Goal: Task Accomplishment & Management: Use online tool/utility

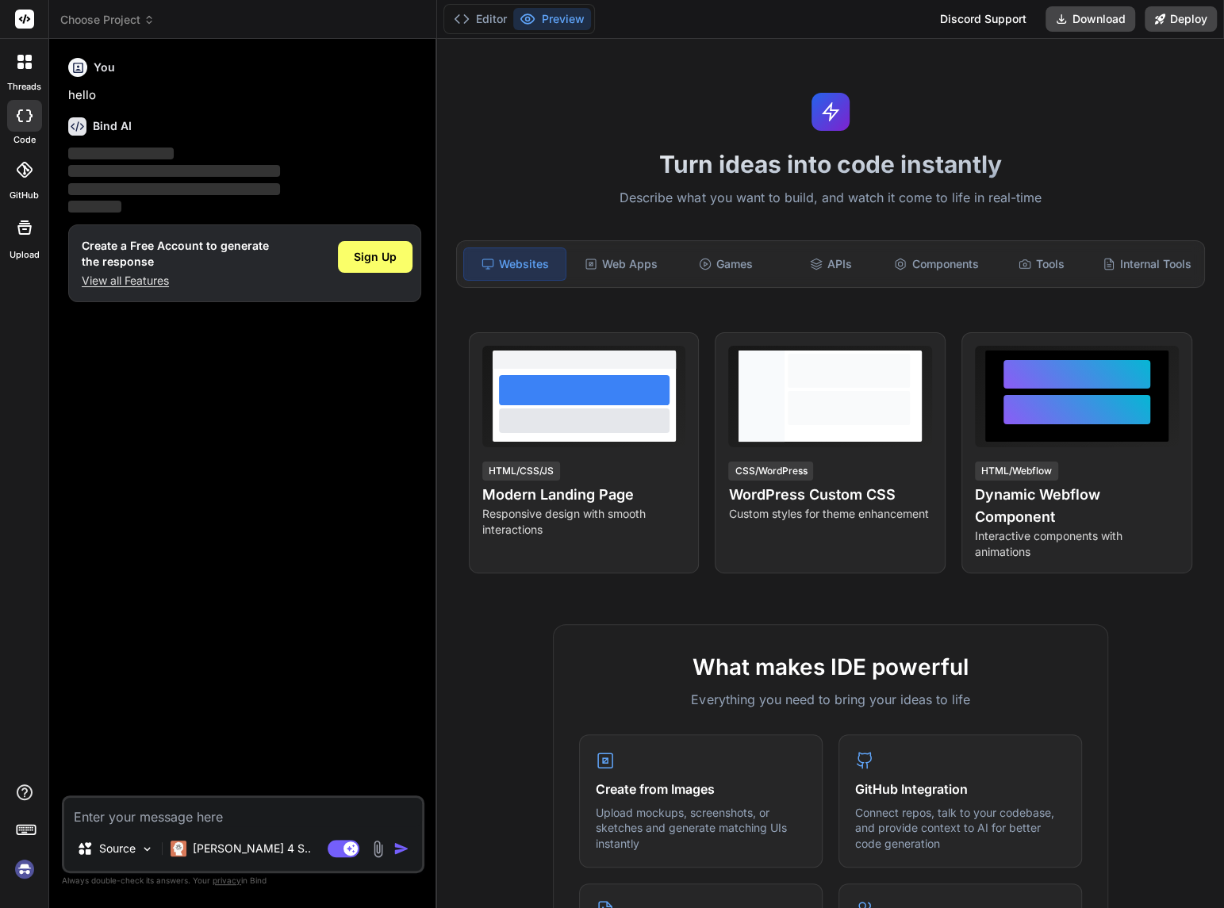
click at [164, 150] on span "‌" at bounding box center [121, 154] width 106 height 12
click at [20, 866] on img at bounding box center [24, 869] width 27 height 27
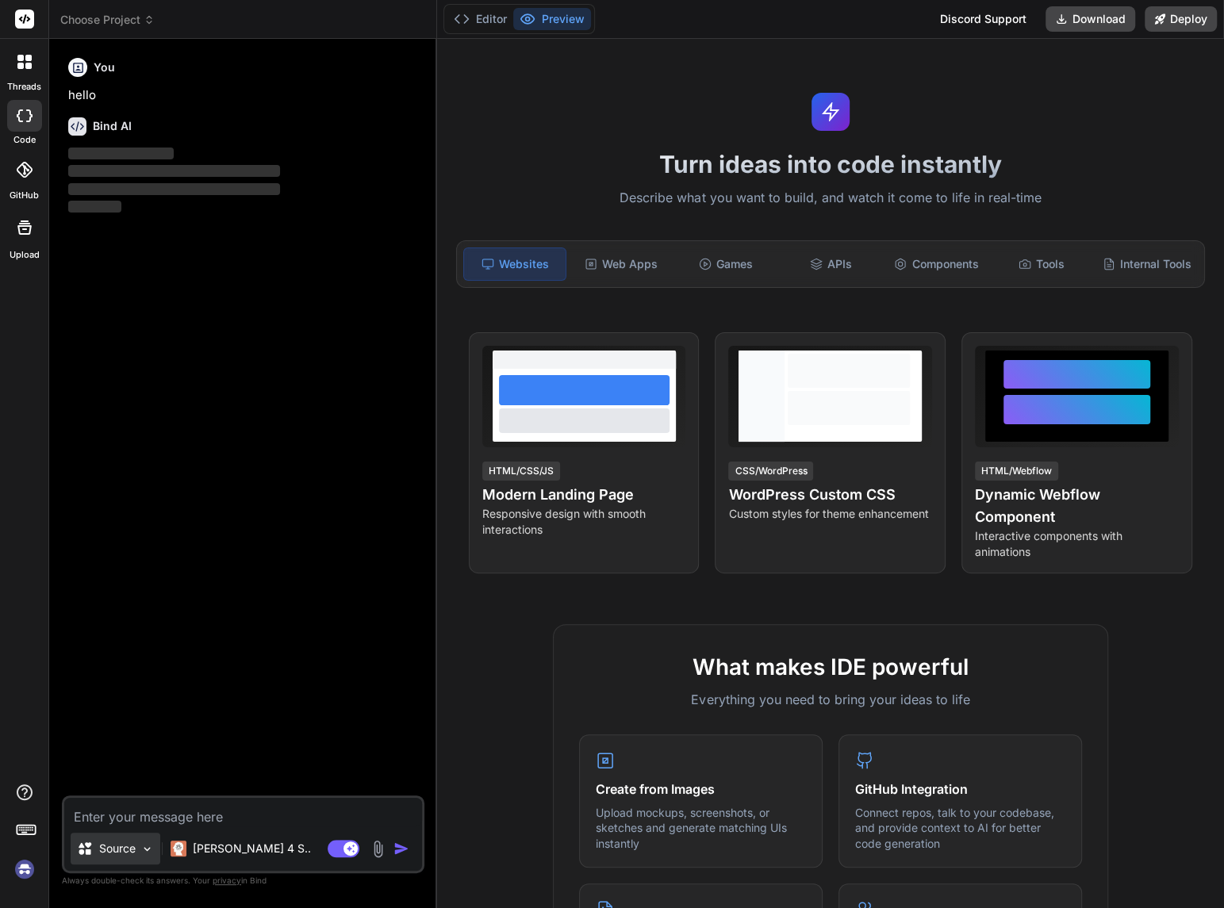
click at [137, 840] on div "Source" at bounding box center [116, 849] width 90 height 32
type textarea "x"
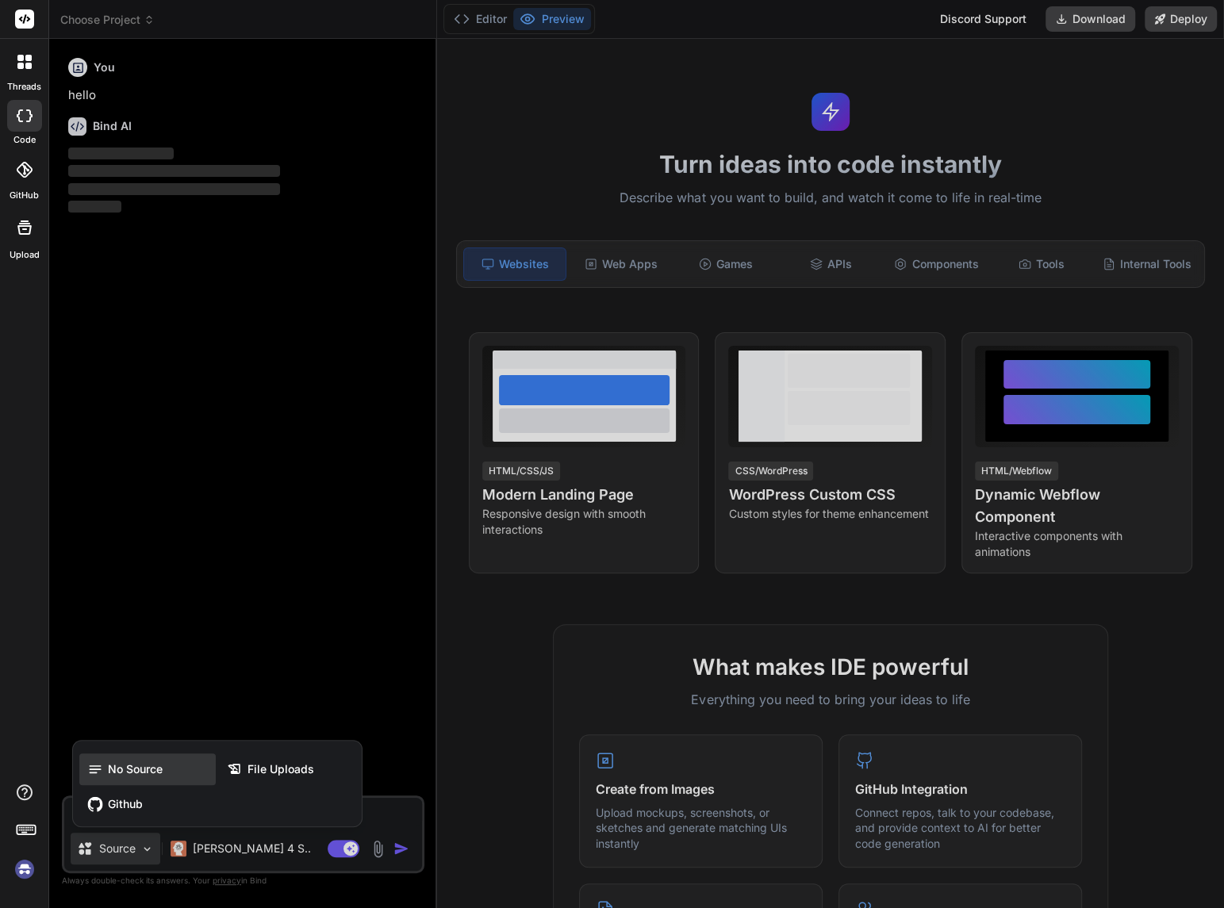
click at [109, 763] on span "No Source" at bounding box center [135, 770] width 55 height 16
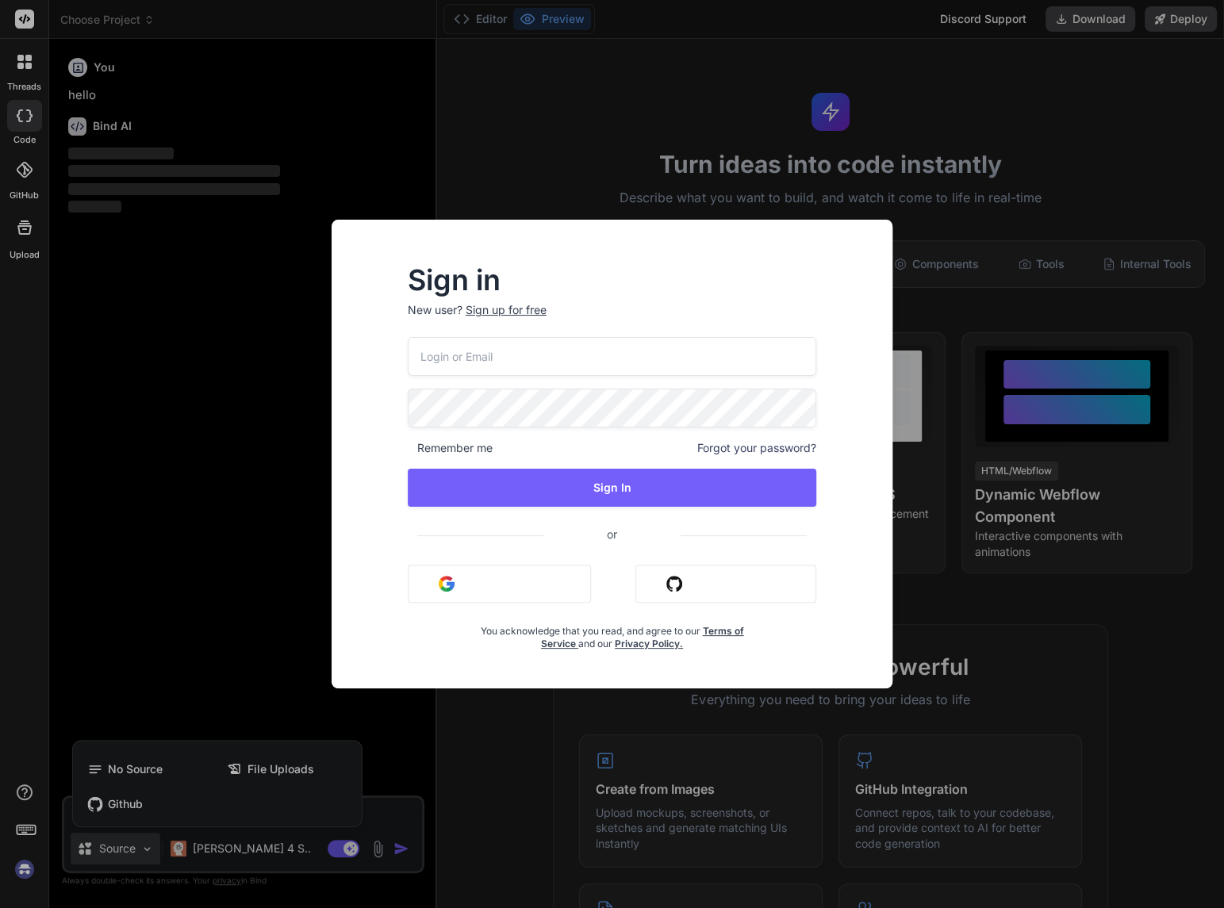
click at [670, 274] on h2 "Sign in" at bounding box center [612, 279] width 409 height 25
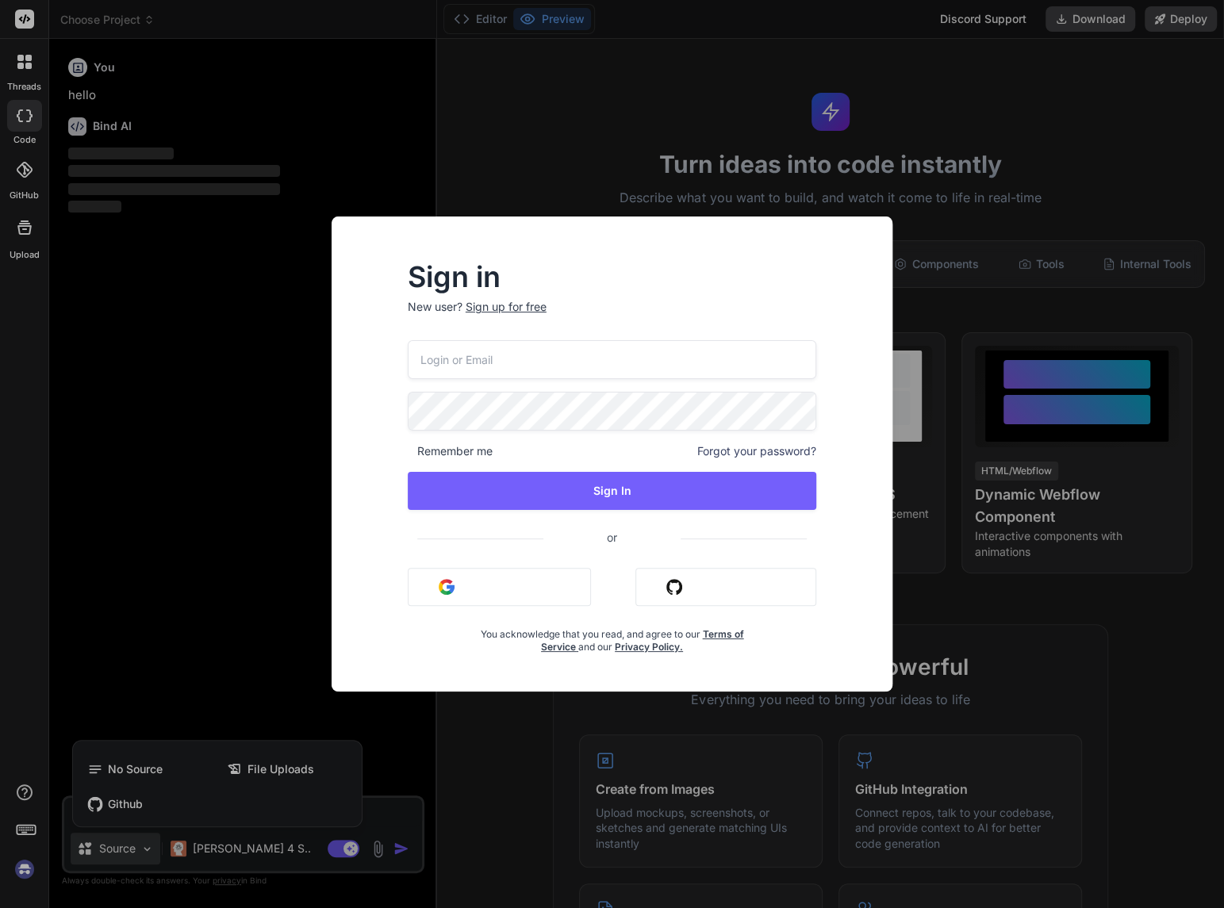
click at [448, 361] on input "email" at bounding box center [612, 359] width 409 height 39
click at [665, 363] on input "[EMAIL_ADDRESS][DOMAIN_NAME]" at bounding box center [612, 359] width 409 height 39
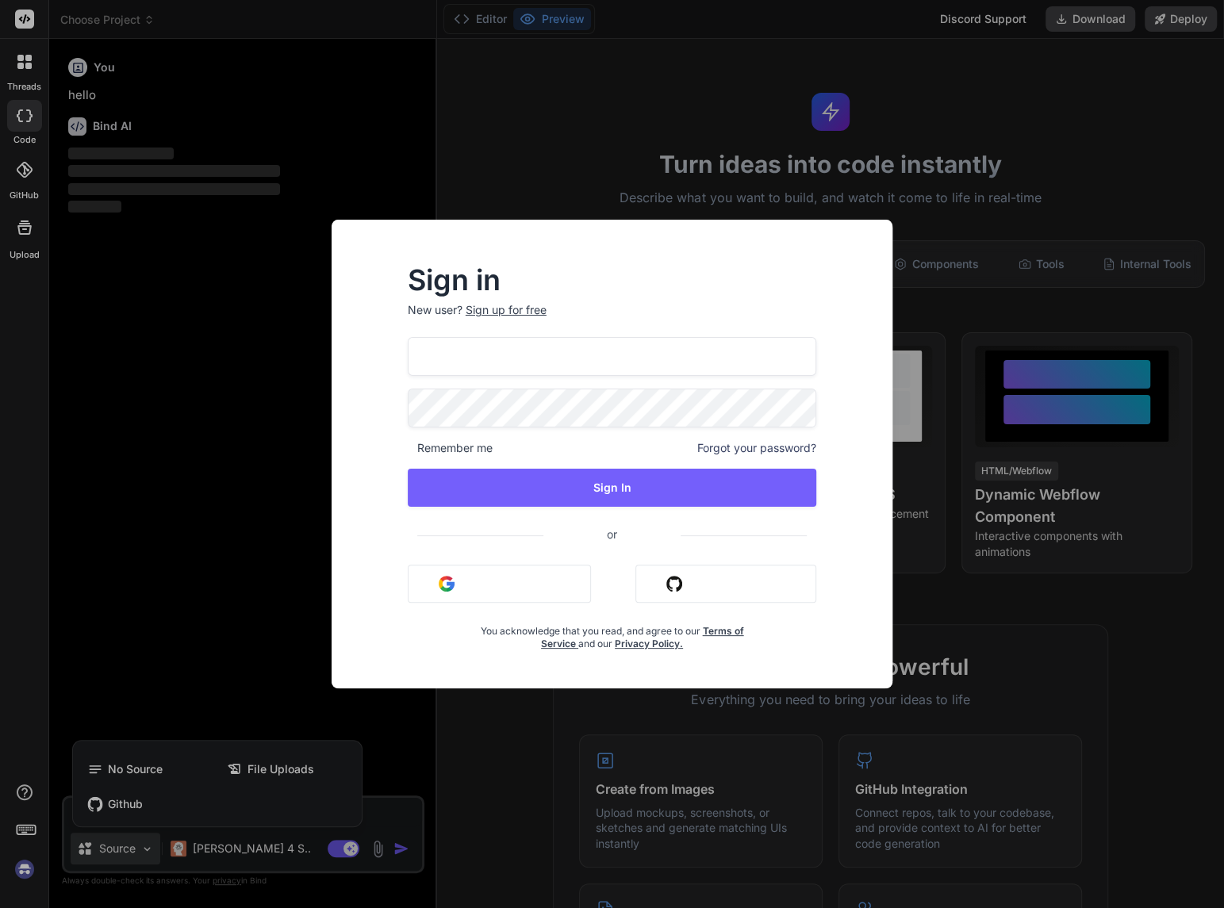
click at [543, 347] on input "[EMAIL_ADDRESS][DOMAIN_NAME]" at bounding box center [612, 356] width 409 height 39
click at [631, 357] on input "[EMAIL_ADDRESS][DOMAIN_NAME]" at bounding box center [612, 356] width 409 height 39
type input "contact@mephivio.frcontact"
click at [245, 404] on div "Sign in New user? Sign up for free contact@mephivio.frcontact Remember me Forgo…" at bounding box center [612, 454] width 1224 height 908
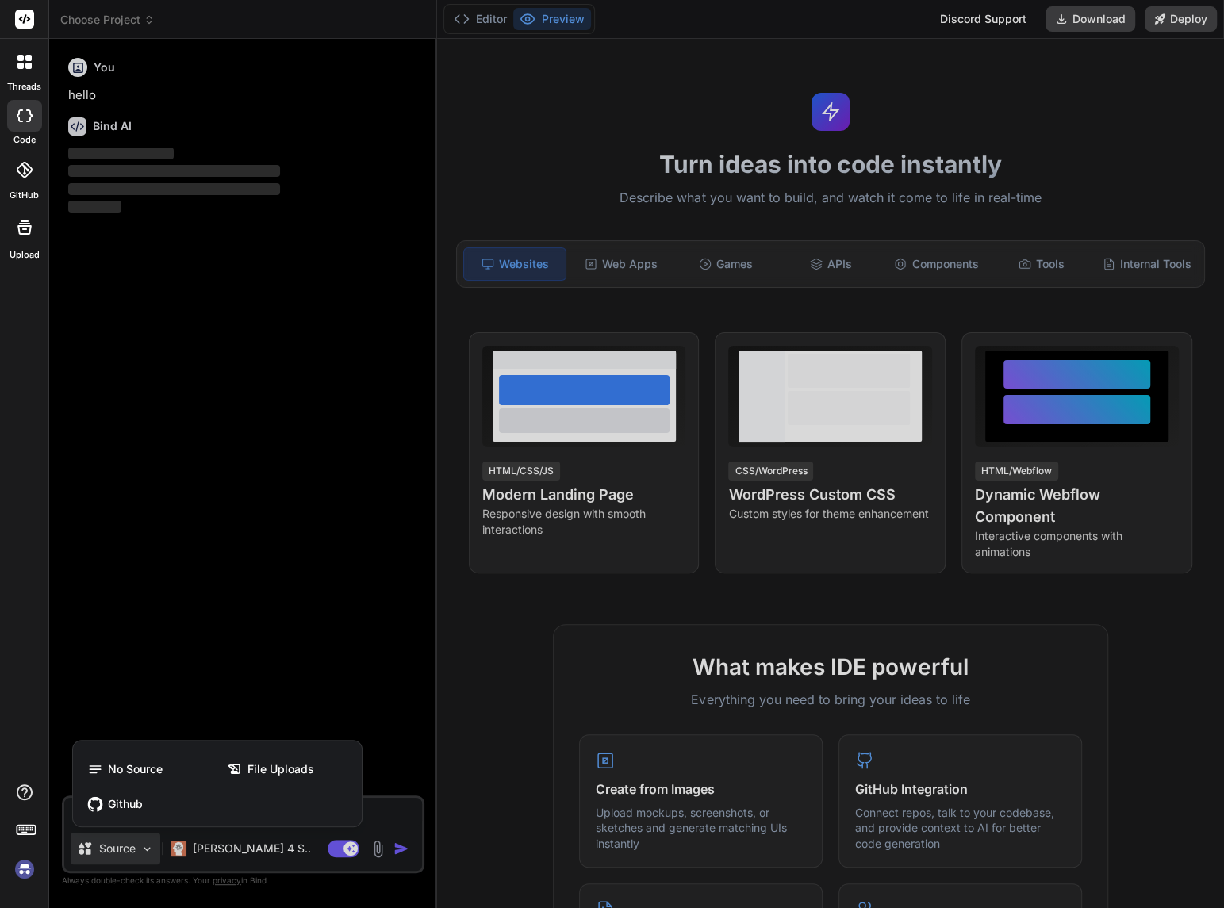
click at [108, 126] on div at bounding box center [612, 454] width 1224 height 908
type textarea "x"
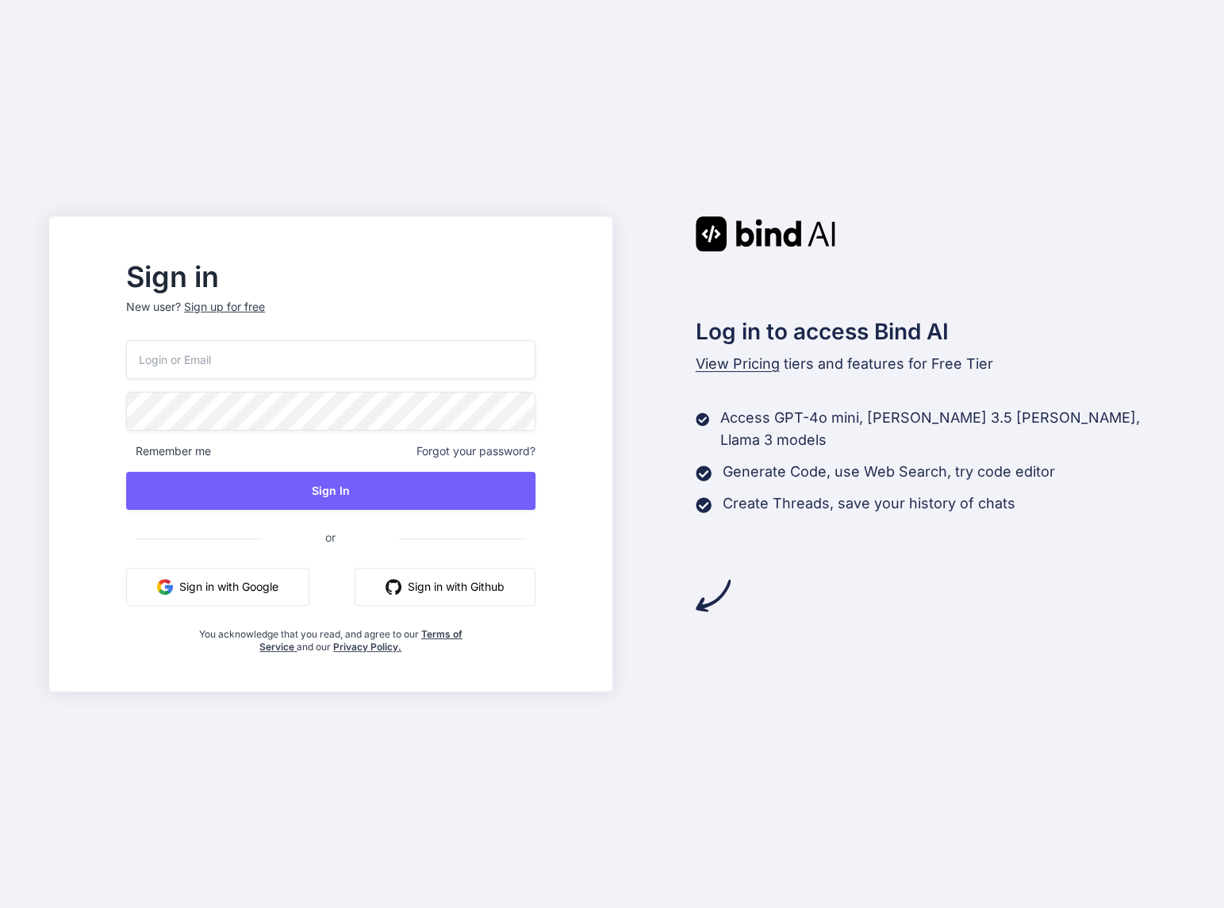
click at [229, 353] on input "email" at bounding box center [330, 359] width 409 height 39
type input "[EMAIL_ADDRESS][DOMAIN_NAME]"
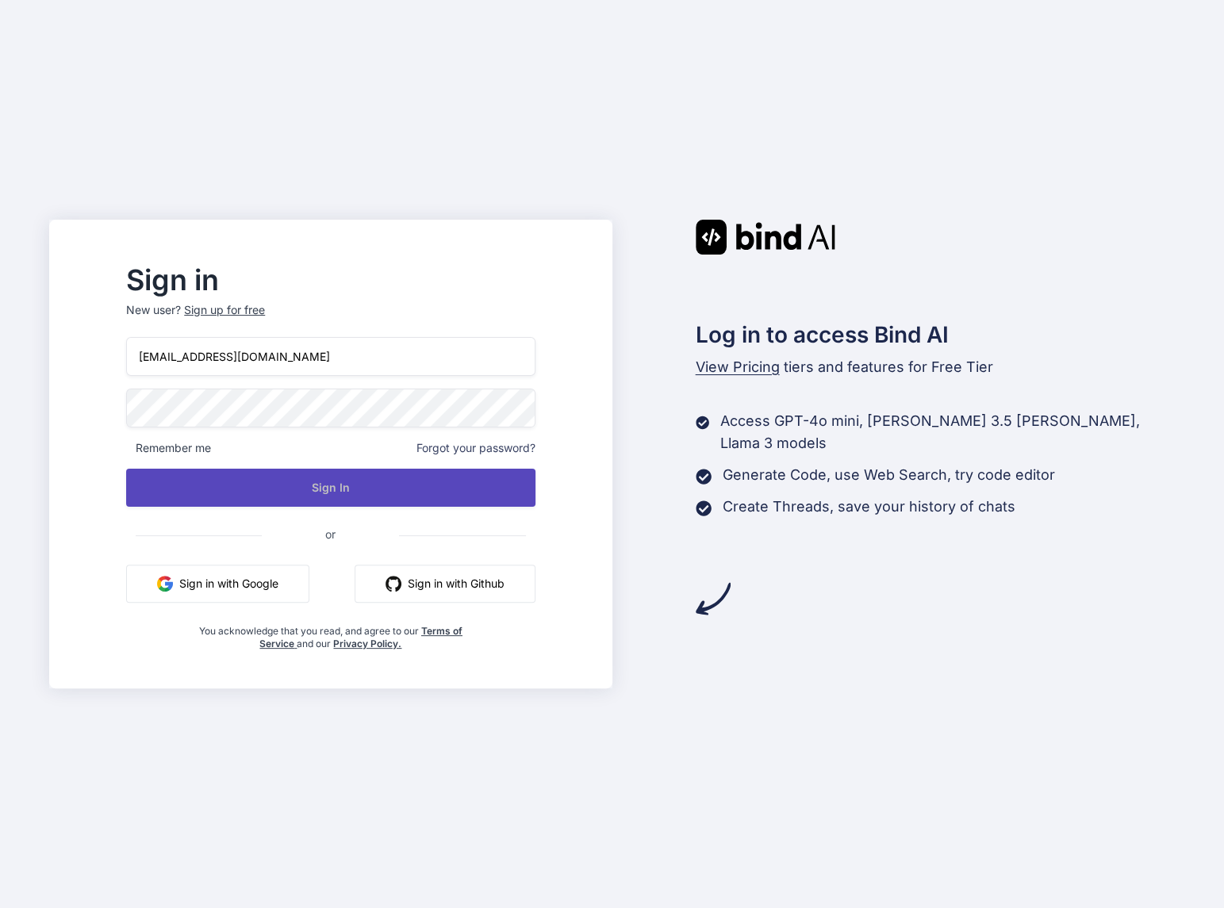
click at [330, 491] on button "Sign In" at bounding box center [330, 488] width 409 height 38
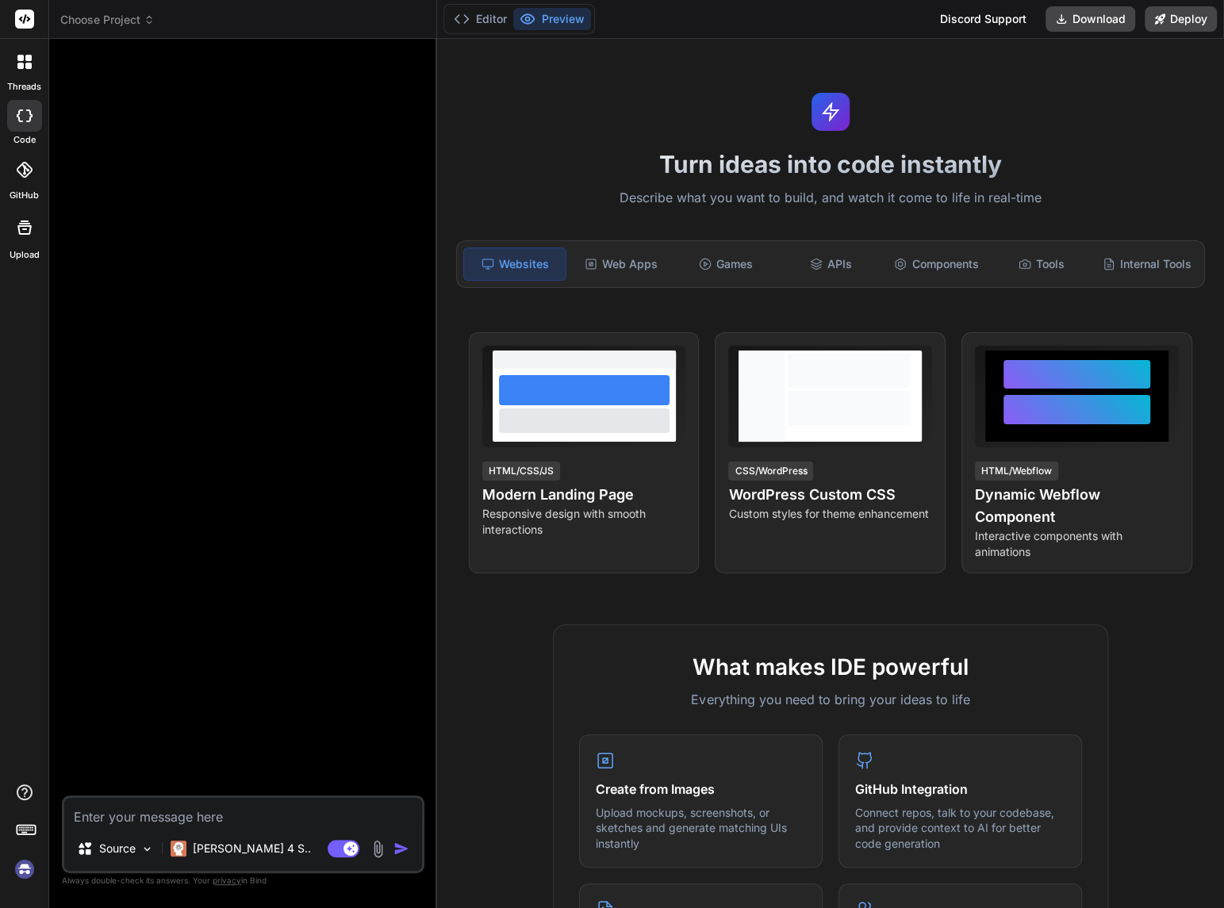
click at [31, 885] on div "threads code GitHub Upload" at bounding box center [24, 454] width 49 height 908
click at [25, 867] on img at bounding box center [24, 869] width 27 height 27
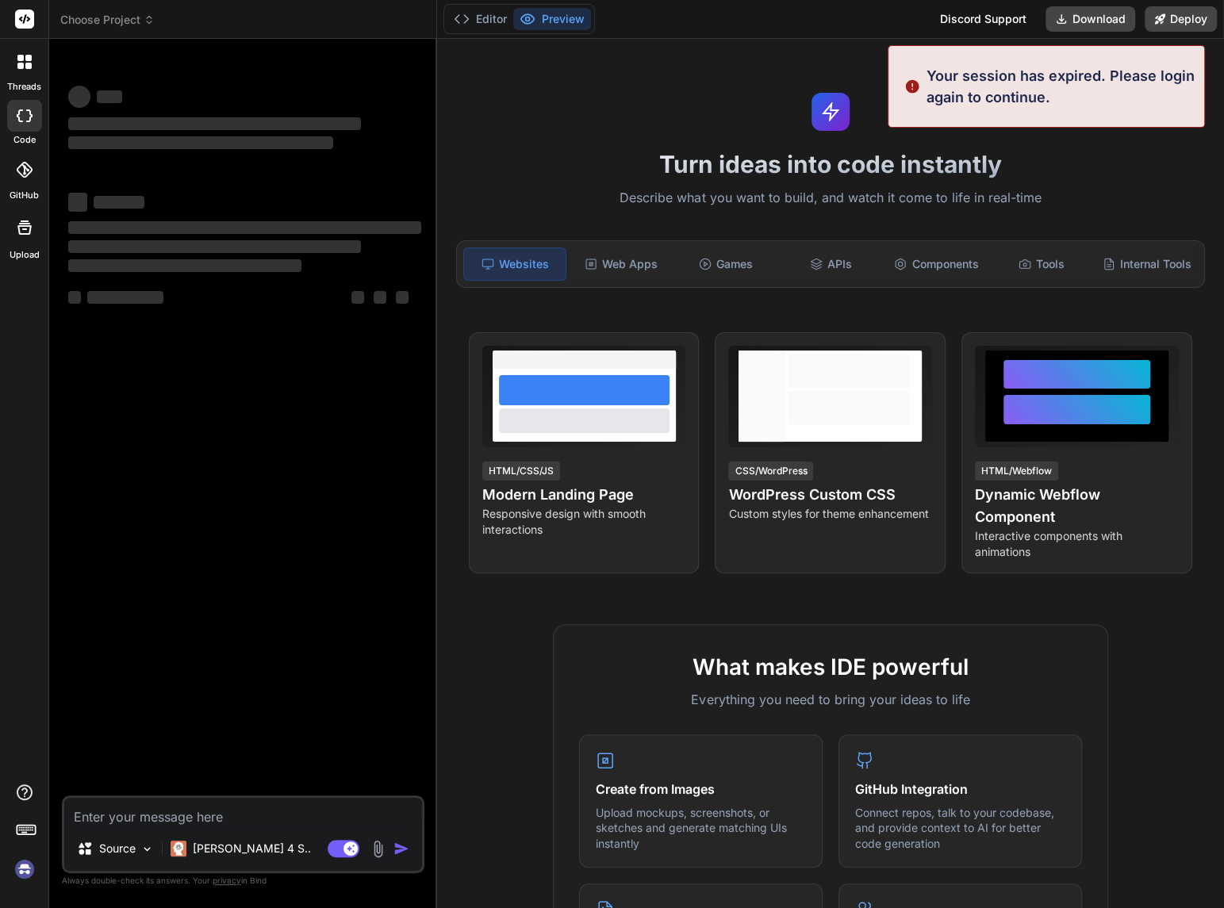
type textarea "x"
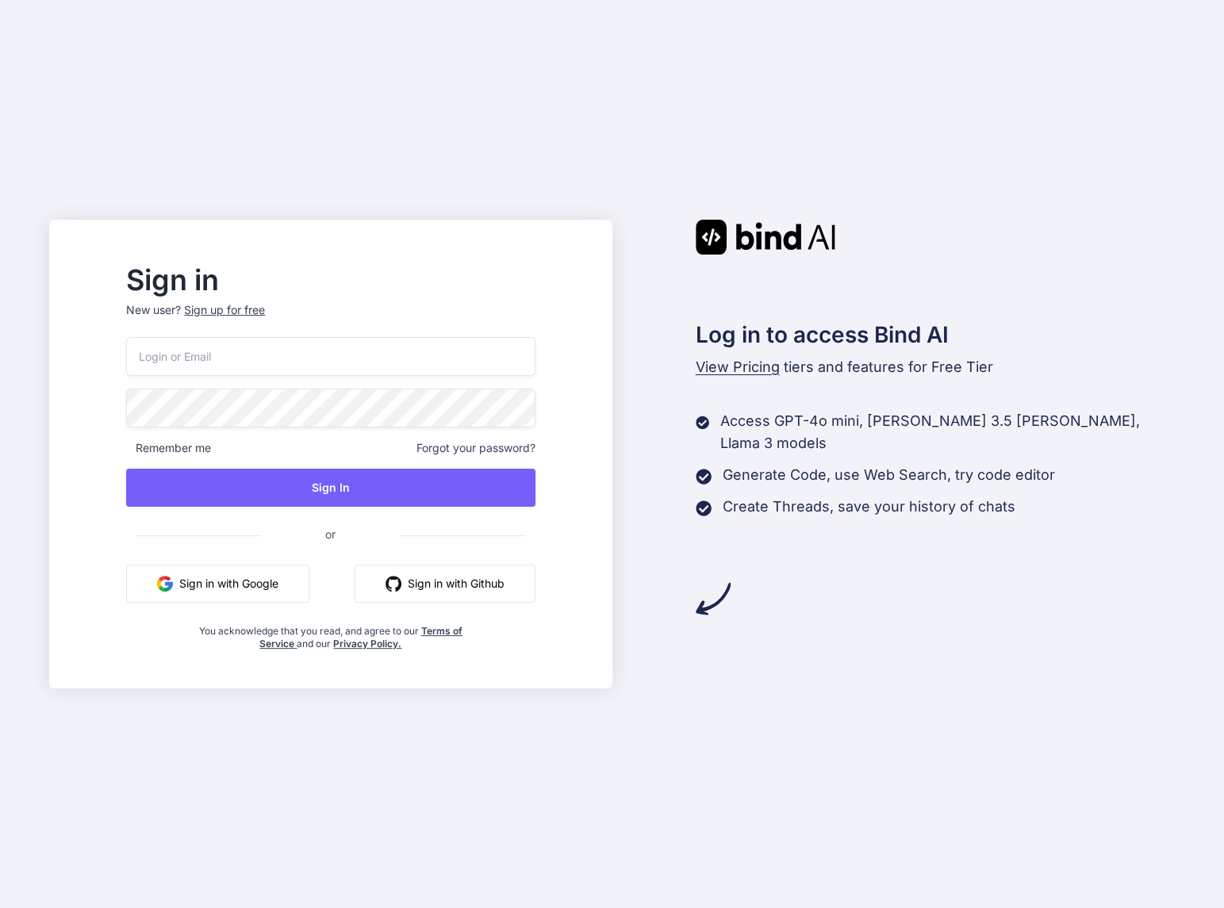
click at [227, 359] on input "email" at bounding box center [330, 356] width 409 height 39
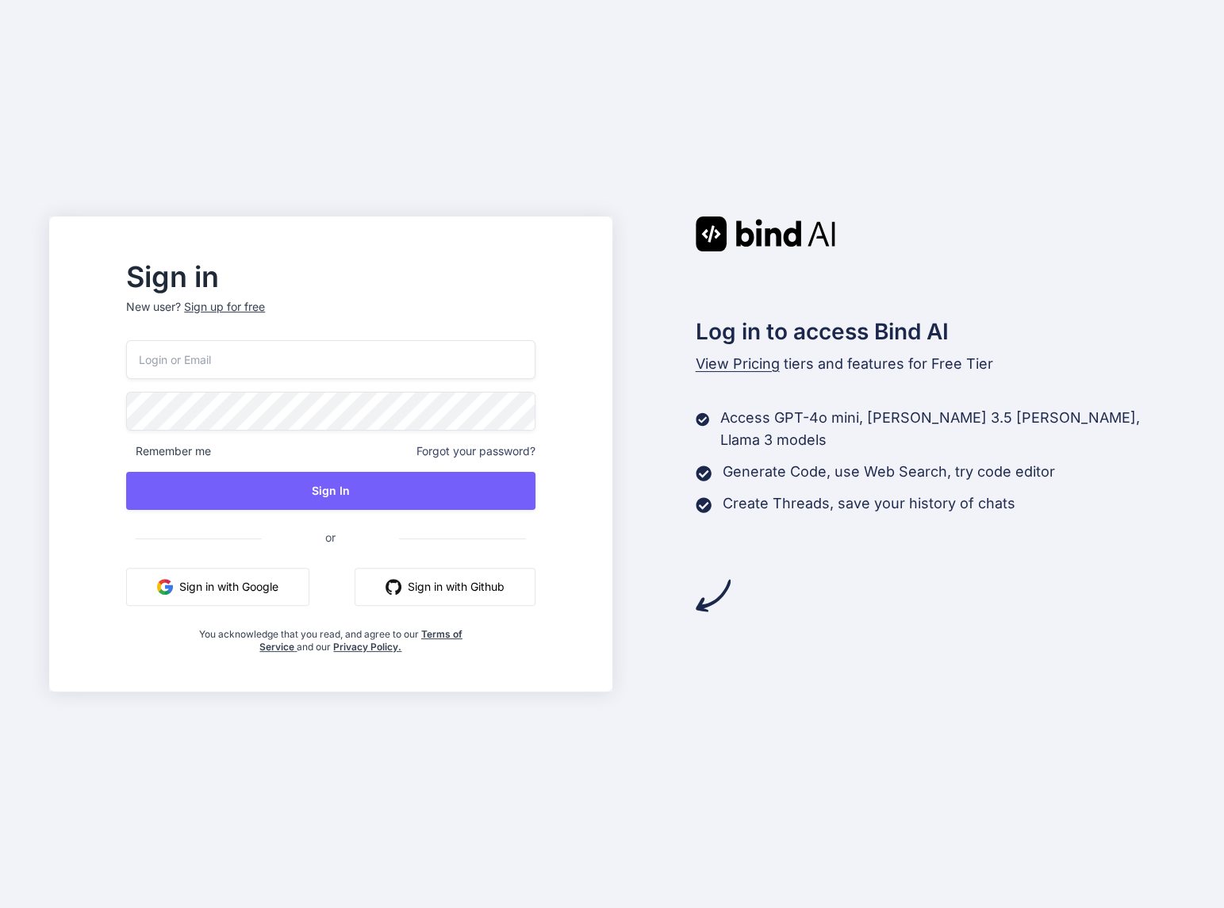
type input "[EMAIL_ADDRESS][DOMAIN_NAME]"
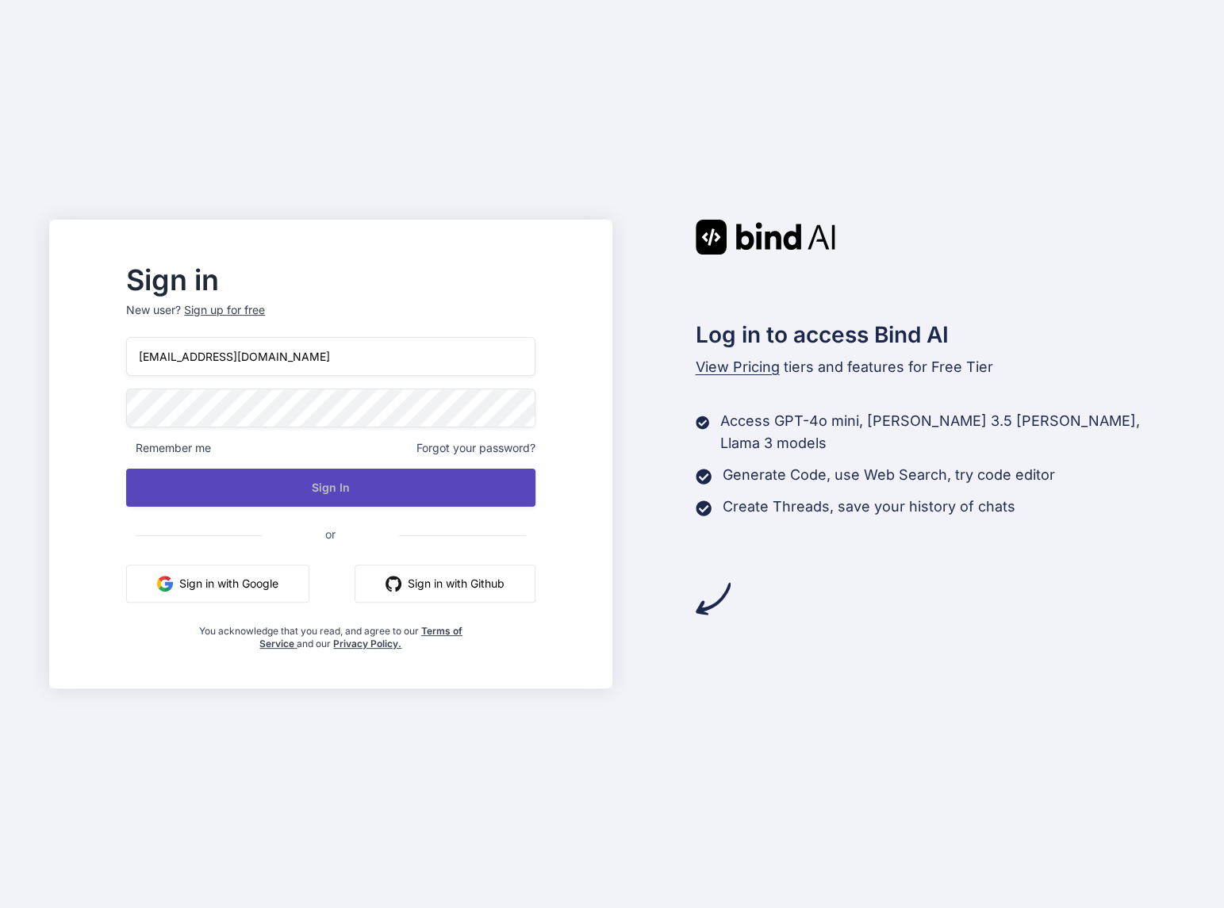
click at [394, 490] on button "Sign In" at bounding box center [330, 488] width 409 height 38
